Goal: Find contact information: Find contact information

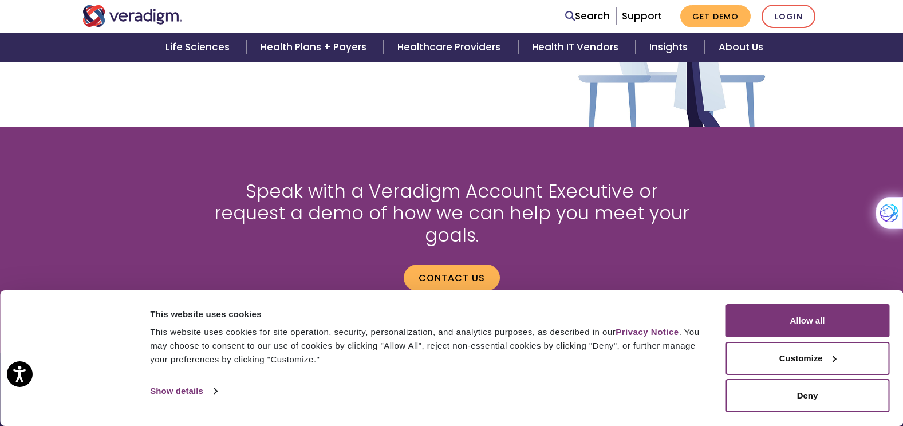
scroll to position [1489, 0]
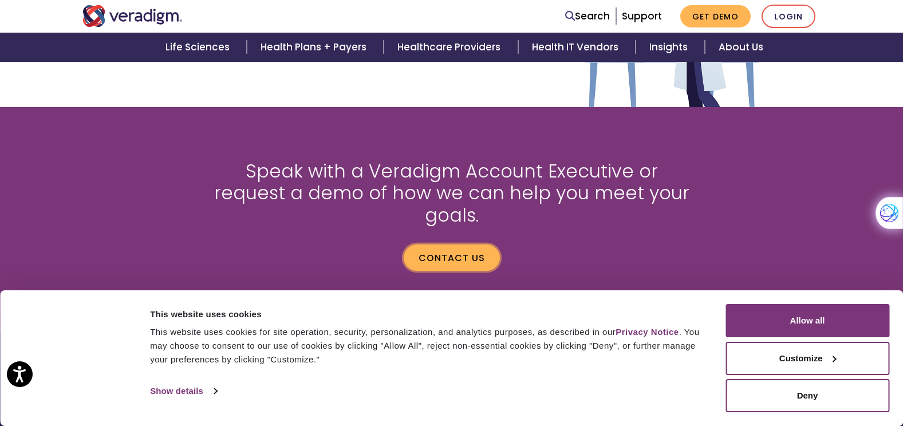
click at [472, 246] on link "Contact us" at bounding box center [452, 258] width 96 height 26
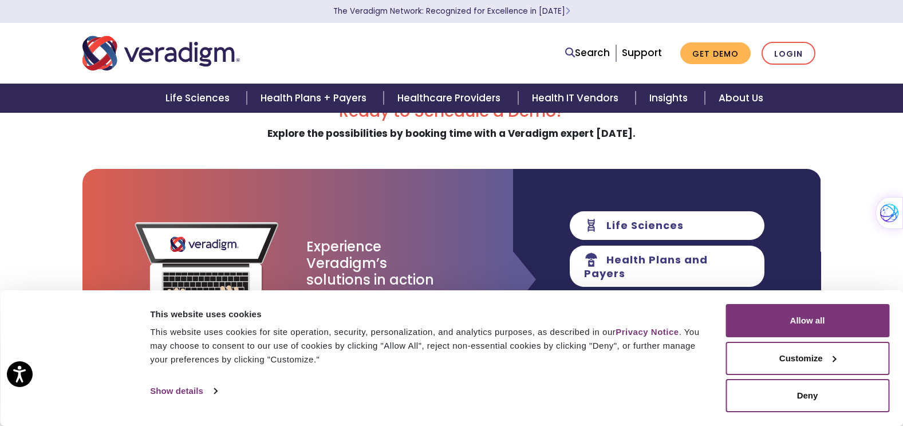
scroll to position [57, 0]
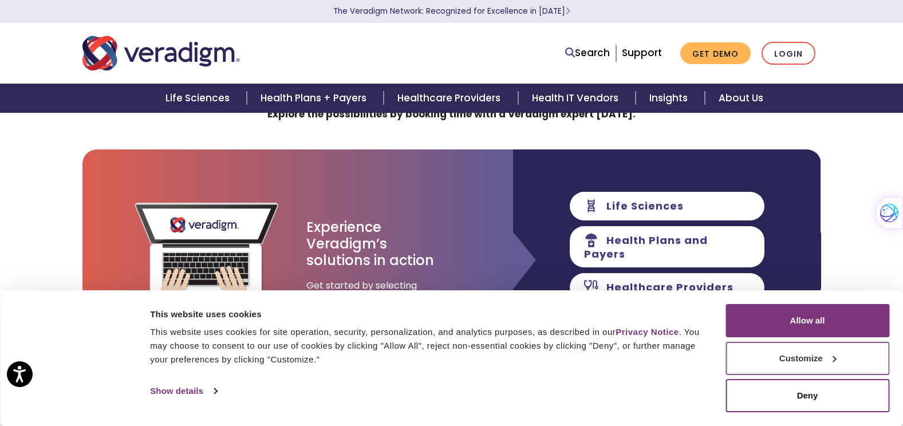
click at [776, 356] on button "Customize" at bounding box center [808, 358] width 164 height 33
